Goal: Check status: Check status

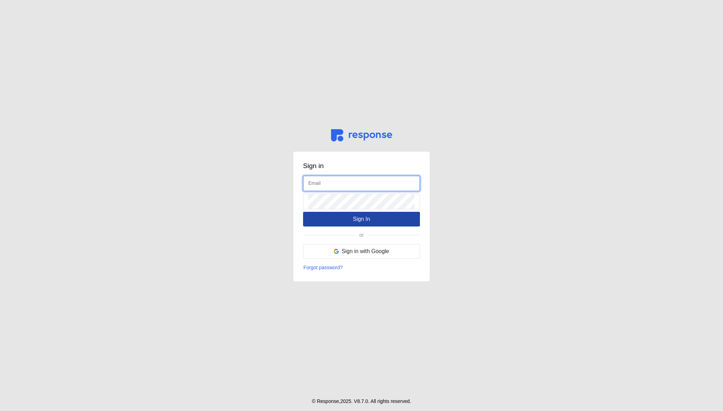
type input "[EMAIL_ADDRESS][DOMAIN_NAME]"
click at [345, 221] on button "Sign In" at bounding box center [361, 219] width 117 height 15
